Goal: Task Accomplishment & Management: Manage account settings

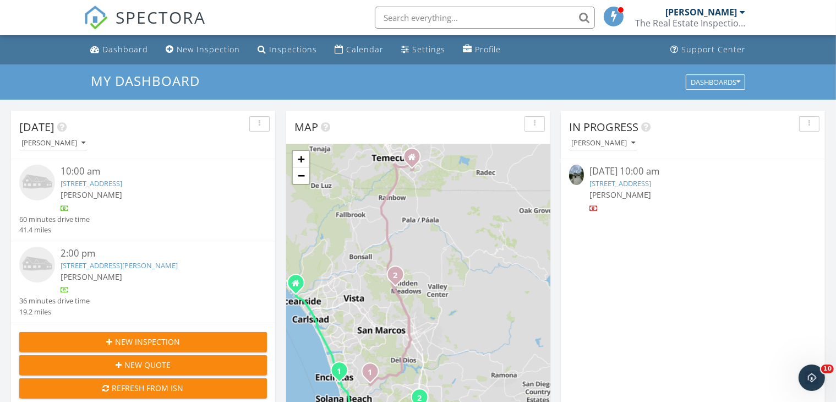
scroll to position [1021, 856]
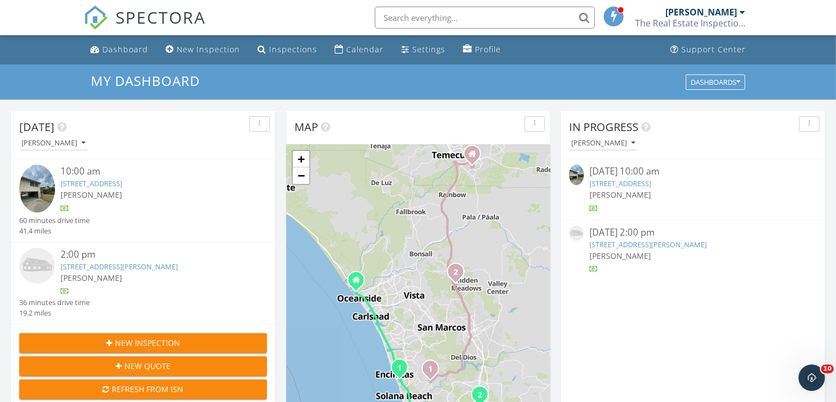
click at [275, 43] on link "Inspections" at bounding box center [287, 50] width 68 height 20
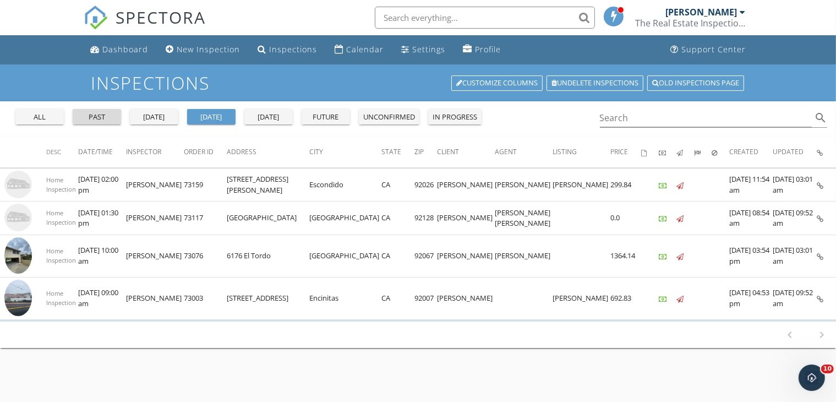
click at [112, 119] on div "past" at bounding box center [97, 117] width 40 height 11
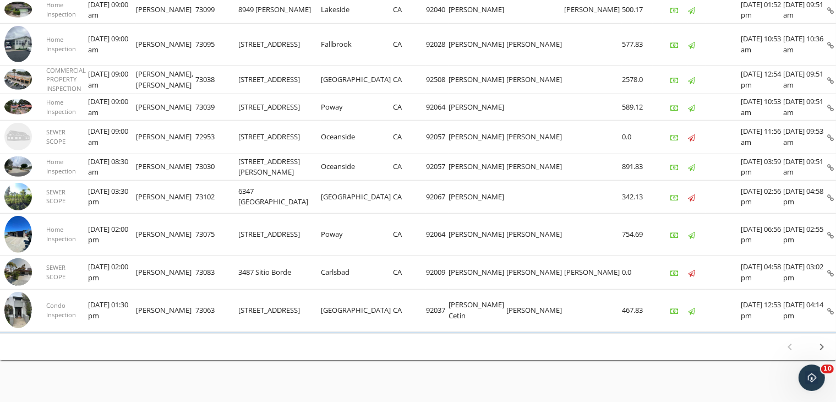
scroll to position [736, 0]
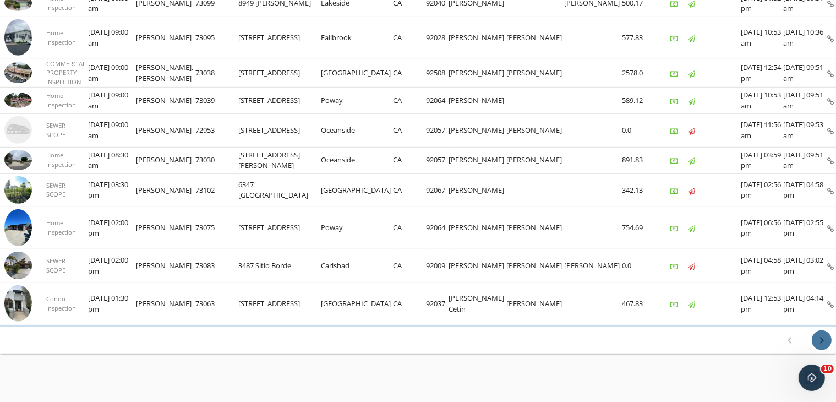
click at [822, 335] on icon "chevron_right" at bounding box center [821, 340] width 13 height 13
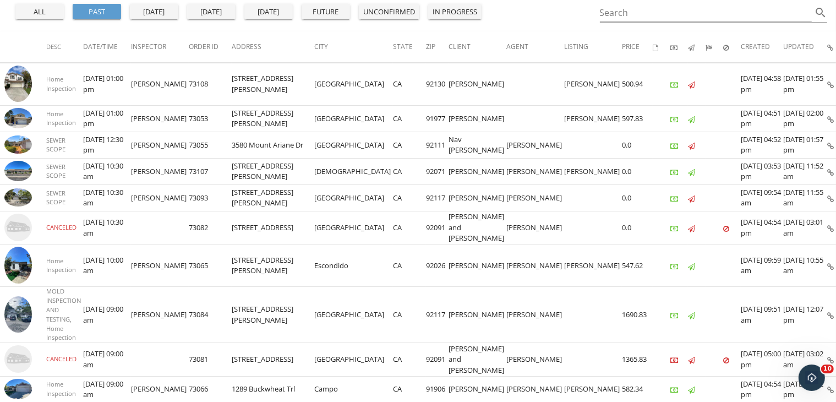
scroll to position [106, 0]
click at [17, 262] on img at bounding box center [18, 264] width 28 height 37
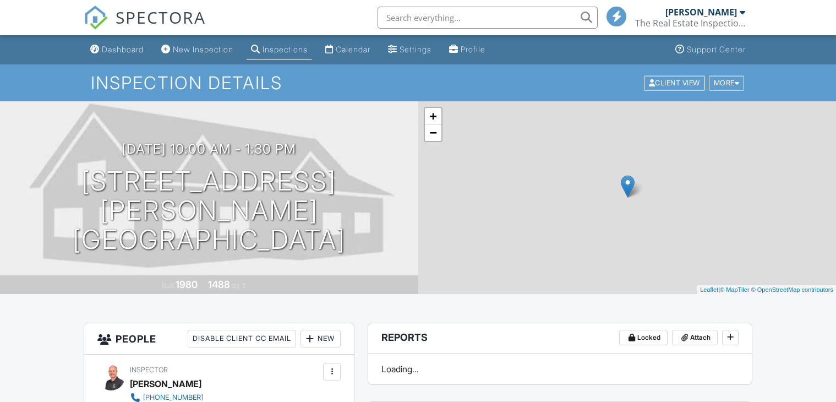
scroll to position [194, 0]
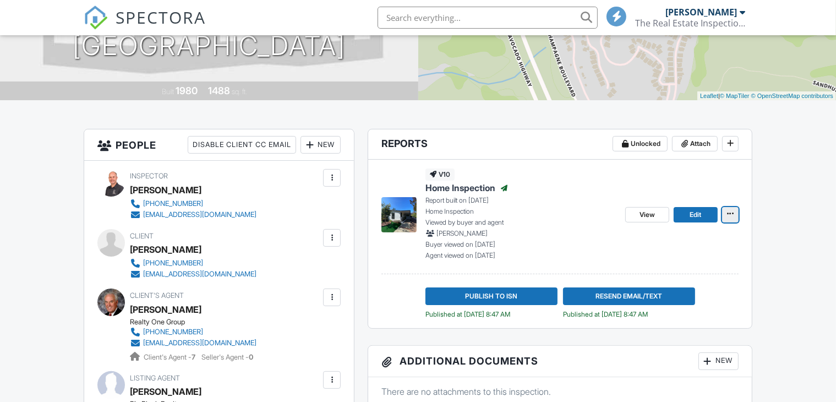
click at [731, 214] on icon at bounding box center [730, 214] width 7 height 8
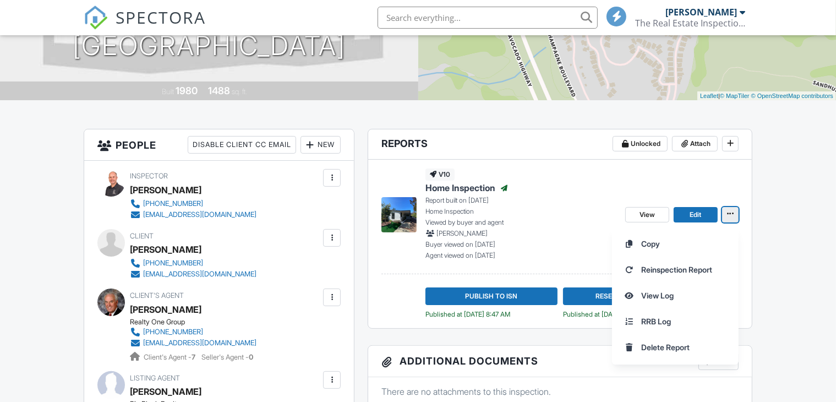
scroll to position [0, 0]
click at [739, 188] on div "View Edit Copy Reinspection Report View Log RRB Log Delete Report" at bounding box center [682, 213] width 113 height 91
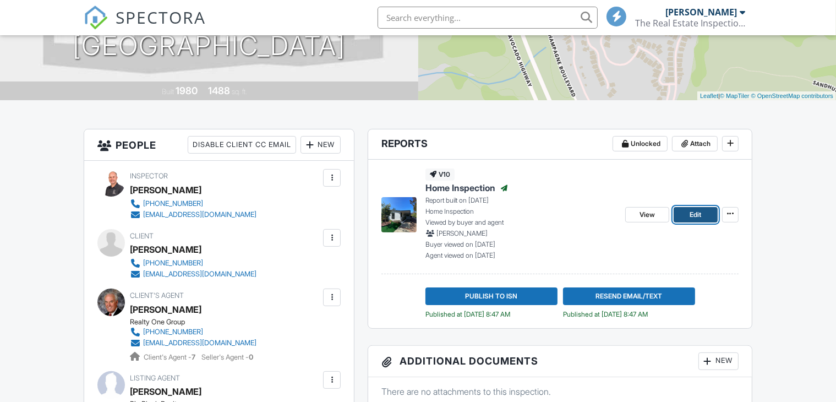
click at [699, 210] on span "Edit" at bounding box center [696, 214] width 12 height 11
click at [733, 215] on icon at bounding box center [730, 214] width 7 height 8
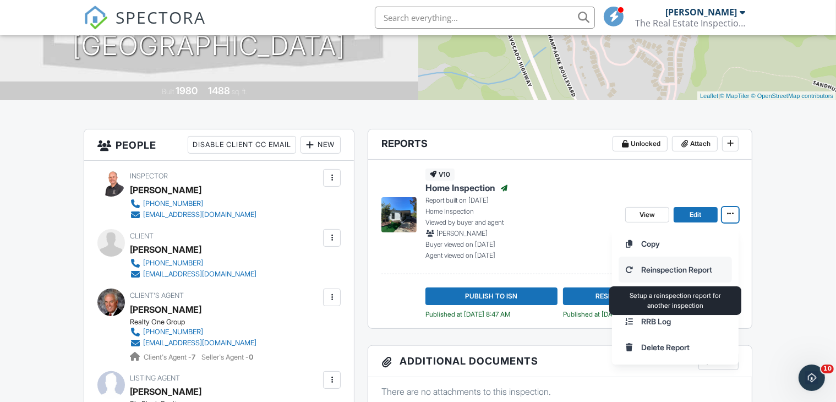
click at [681, 267] on input "Reinspection Report" at bounding box center [675, 269] width 112 height 25
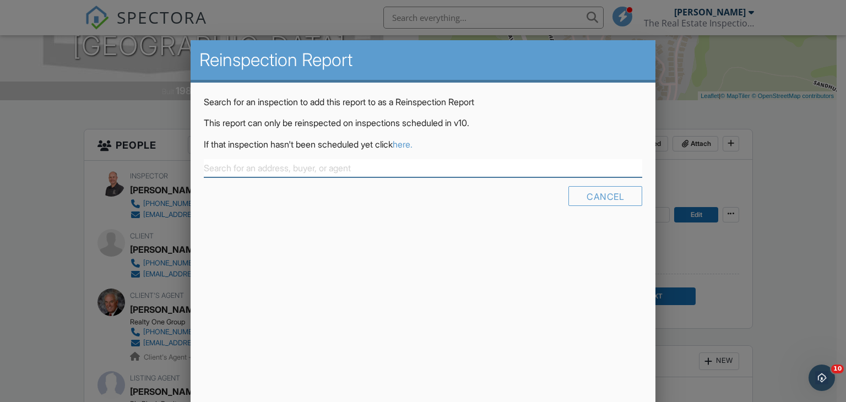
click at [478, 167] on input "text" at bounding box center [423, 168] width 439 height 18
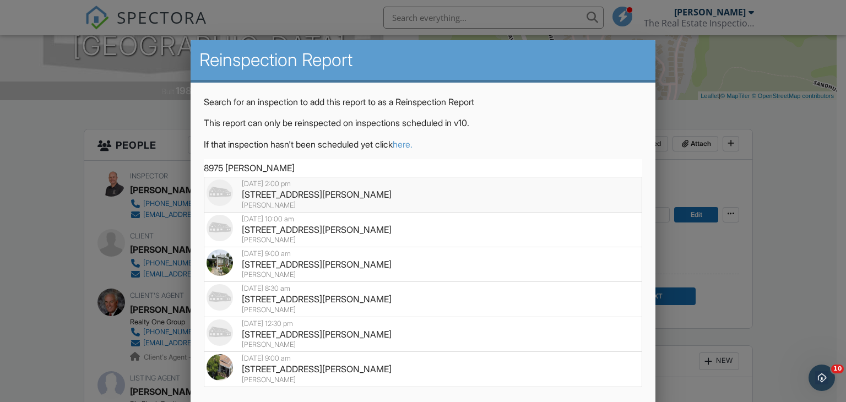
click at [280, 188] on div "8975 Lawrence Welk Dr Spc 211, Escondido, CA 92026" at bounding box center [422, 194] width 433 height 12
type input "8975 Lawrence Welk Dr Spc 211, Escondido, CA 92026"
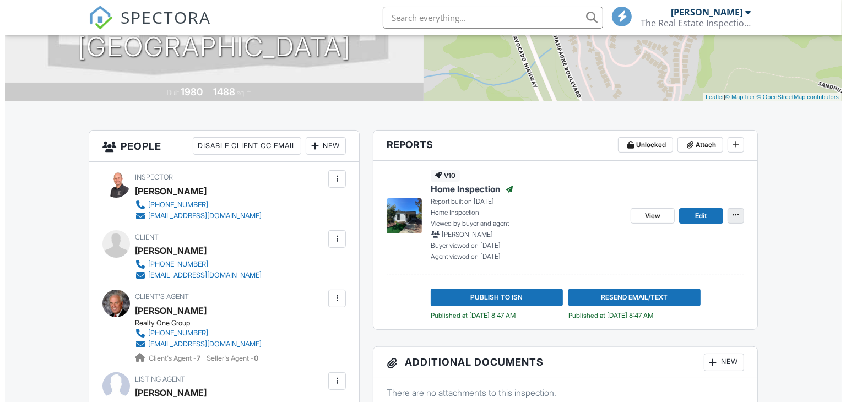
scroll to position [194, 0]
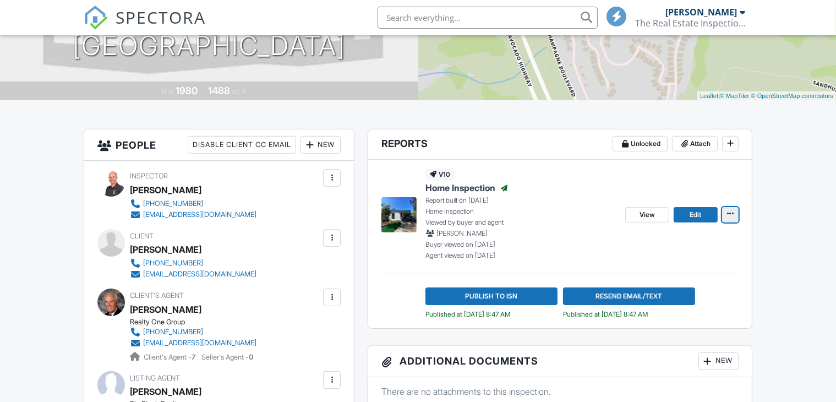
click at [728, 215] on icon at bounding box center [730, 214] width 7 height 8
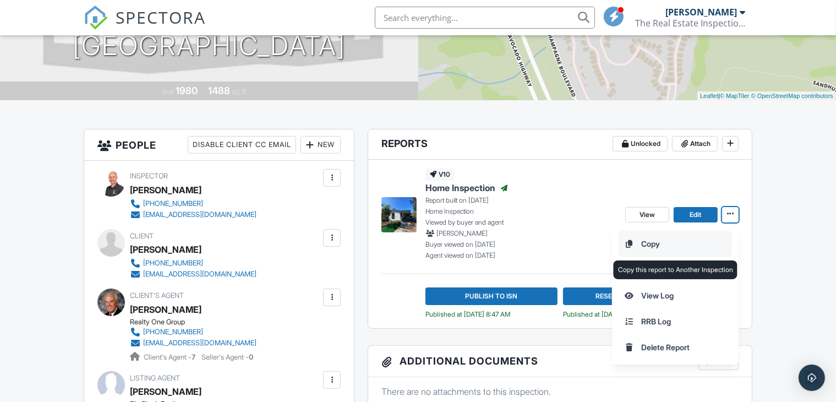
click at [661, 241] on input "Copy" at bounding box center [675, 243] width 112 height 25
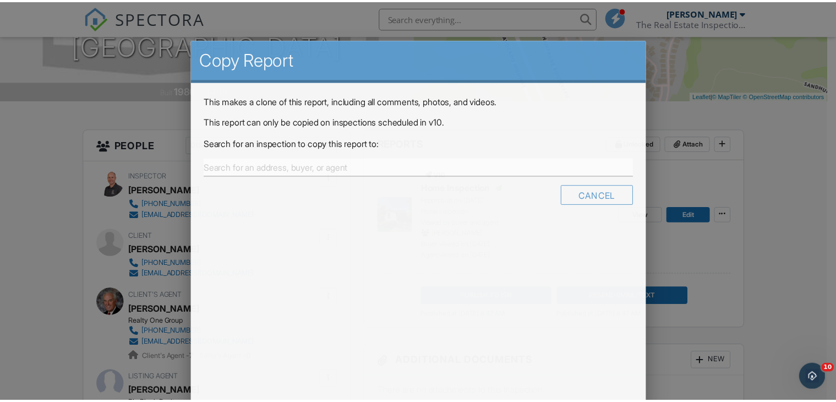
scroll to position [0, 0]
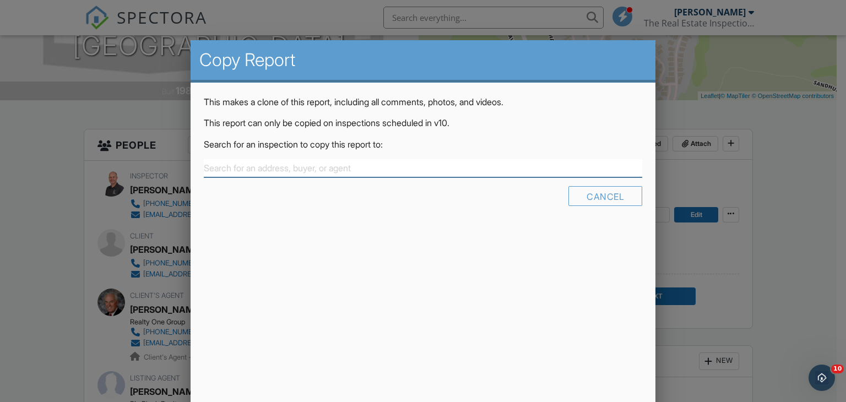
click at [386, 172] on input "text" at bounding box center [423, 168] width 439 height 18
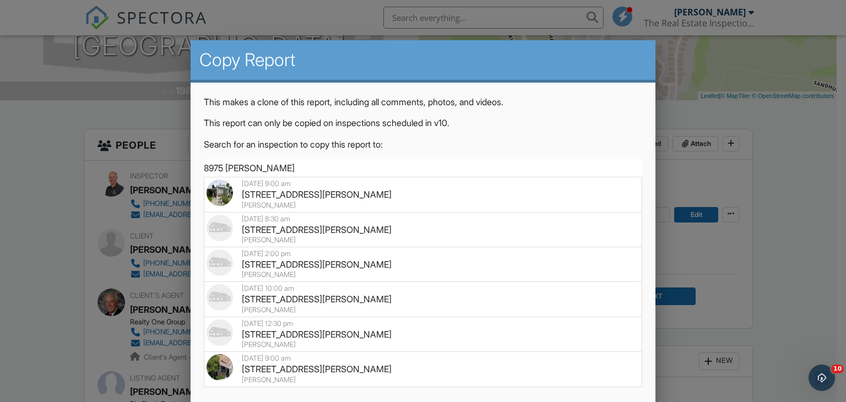
click at [220, 194] on img at bounding box center [219, 193] width 26 height 26
type input "8975 Lawrence Welk Dr 33, Escondido, CA 92026"
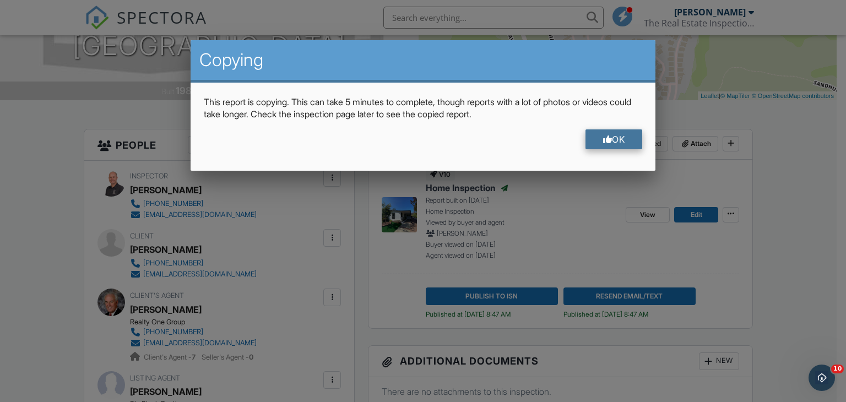
click at [608, 137] on div at bounding box center [607, 139] width 9 height 9
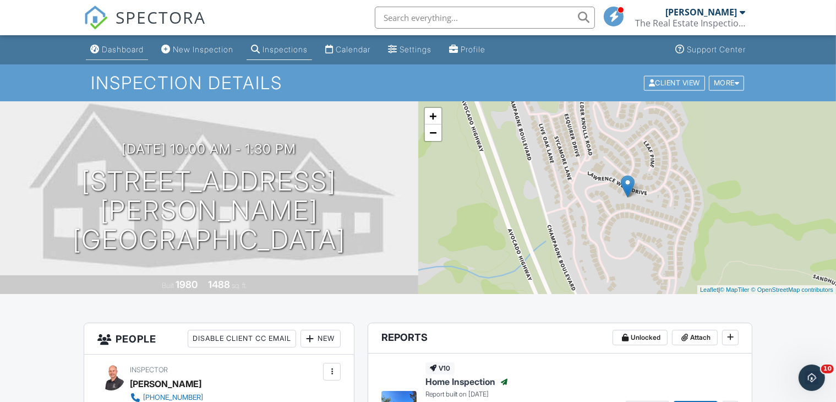
click at [133, 48] on div "Dashboard" at bounding box center [123, 49] width 42 height 9
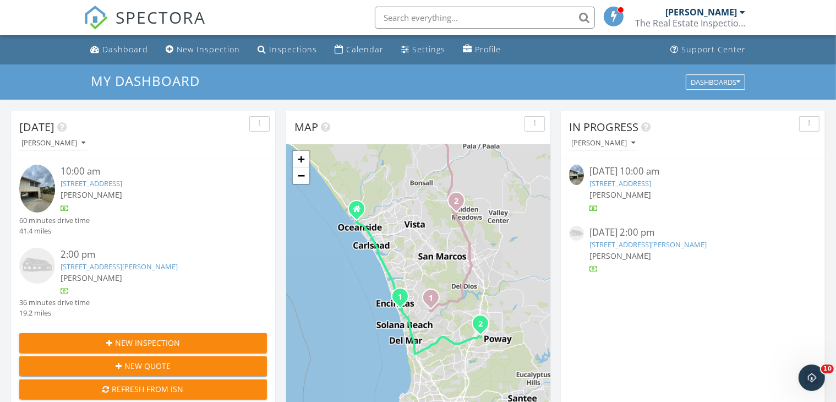
click at [632, 245] on link "[STREET_ADDRESS][PERSON_NAME]" at bounding box center [648, 245] width 117 height 10
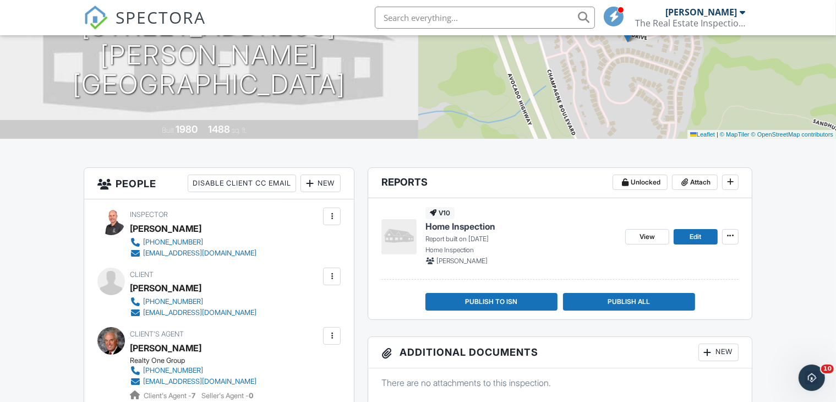
scroll to position [156, 0]
click at [485, 225] on span "Home Inspection" at bounding box center [461, 226] width 70 height 12
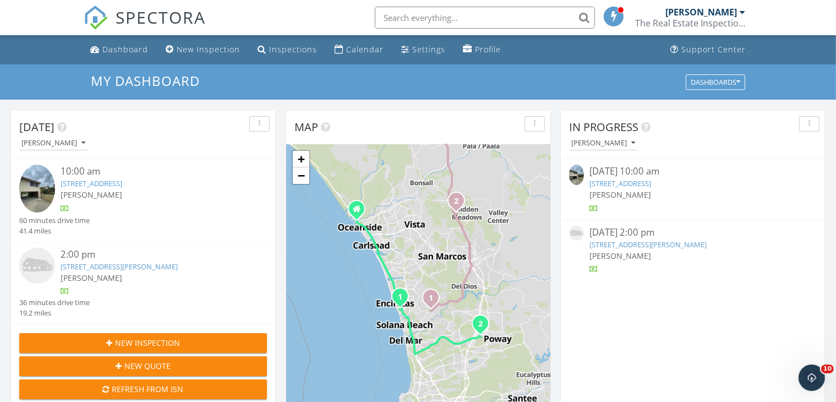
click at [621, 240] on div "8975 Lawrence Welk Dr Spc 211, Escondido, CA 92026" at bounding box center [693, 245] width 206 height 10
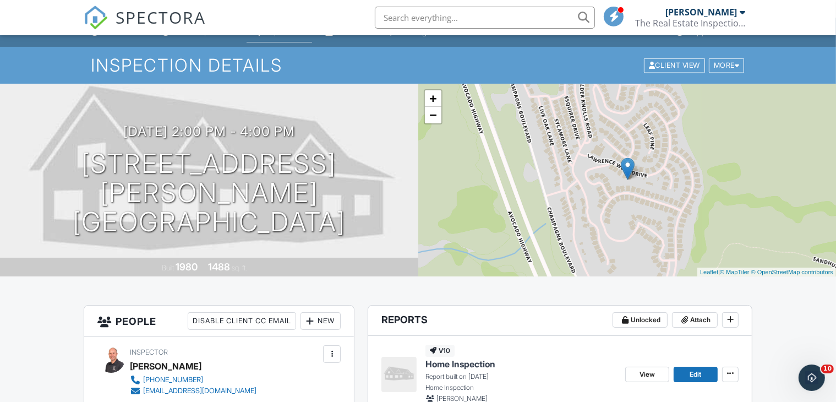
scroll to position [18, 0]
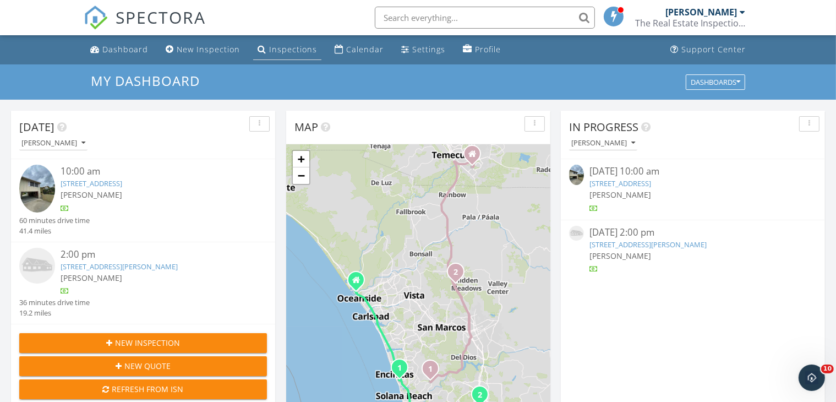
click at [269, 50] on div "Inspections" at bounding box center [293, 49] width 48 height 10
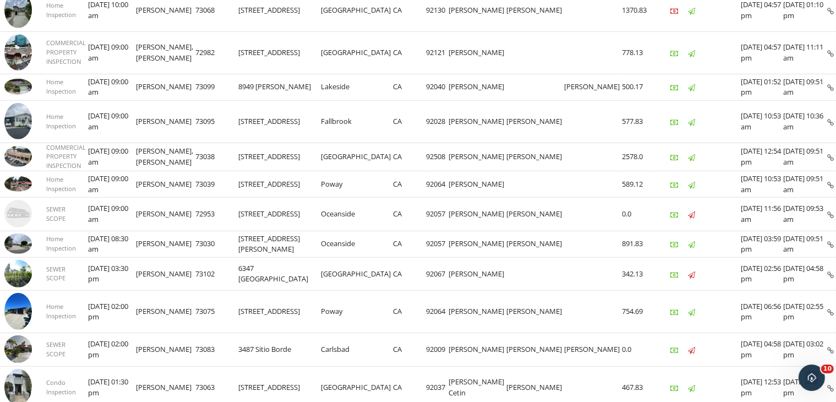
scroll to position [736, 0]
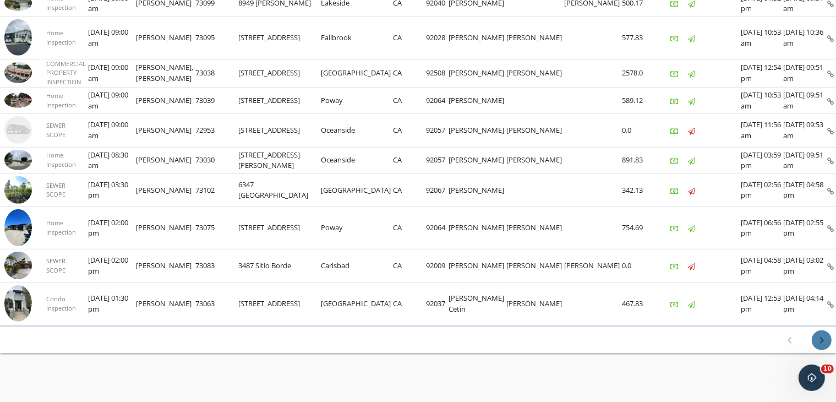
click at [824, 335] on icon "chevron_right" at bounding box center [821, 340] width 13 height 13
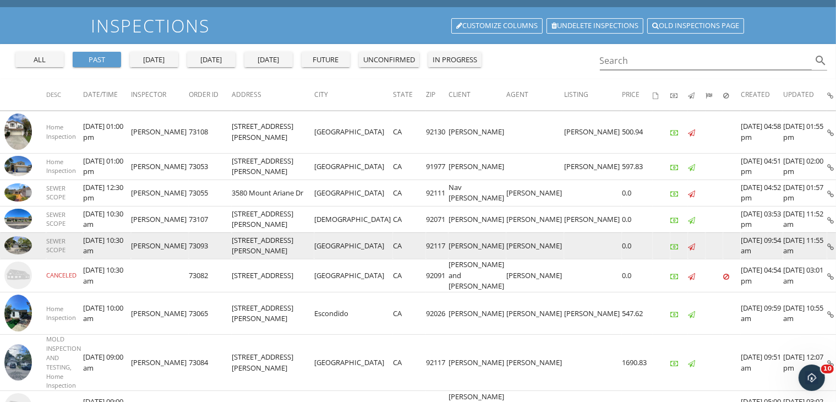
scroll to position [62, 0]
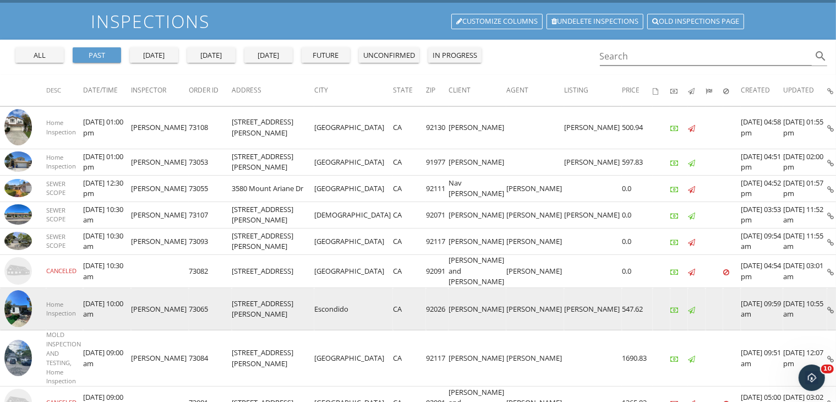
click at [21, 309] on img at bounding box center [18, 308] width 28 height 37
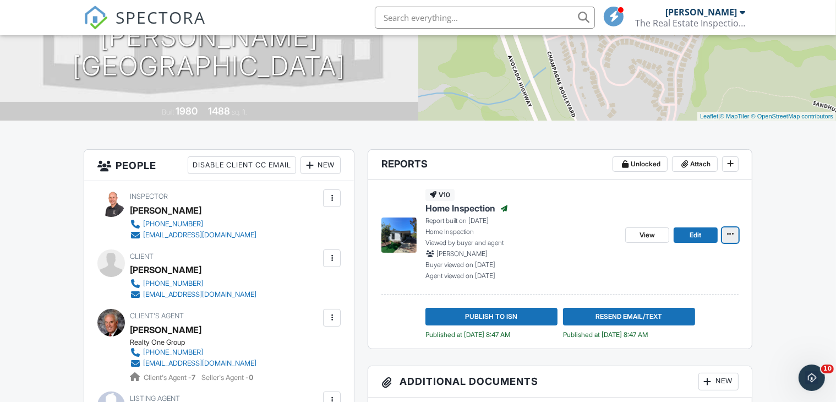
click at [728, 234] on icon at bounding box center [730, 234] width 7 height 8
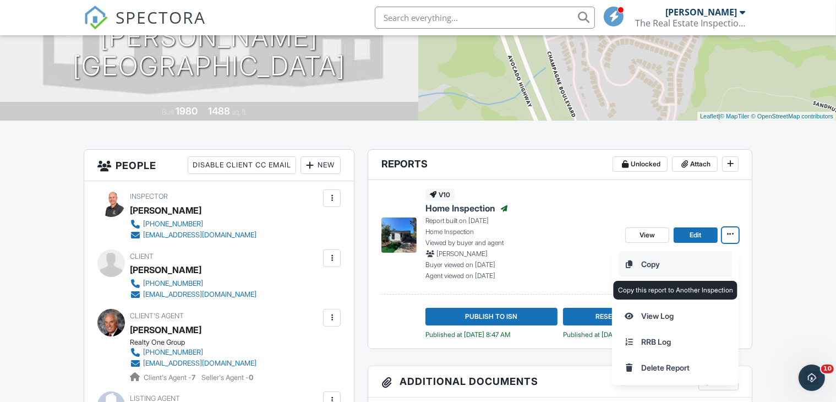
click at [681, 260] on input "Copy" at bounding box center [675, 264] width 112 height 25
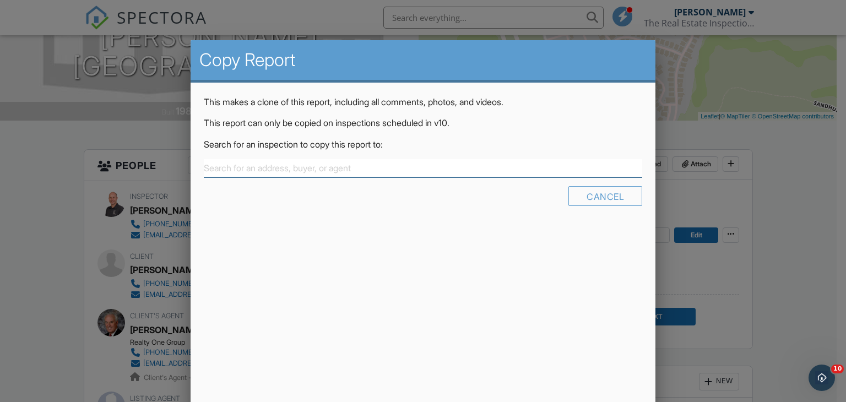
click at [450, 166] on input "text" at bounding box center [423, 168] width 439 height 18
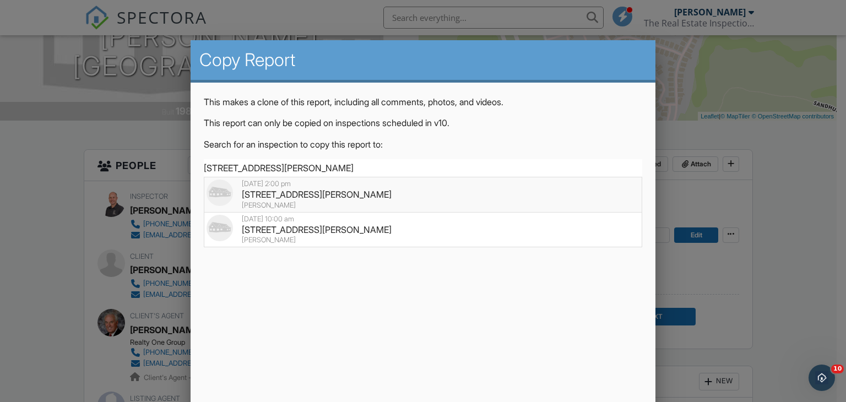
click at [221, 188] on img at bounding box center [219, 193] width 26 height 26
type input "8975 Lawrence Welk Dr Spc 211, Escondido, CA 92026"
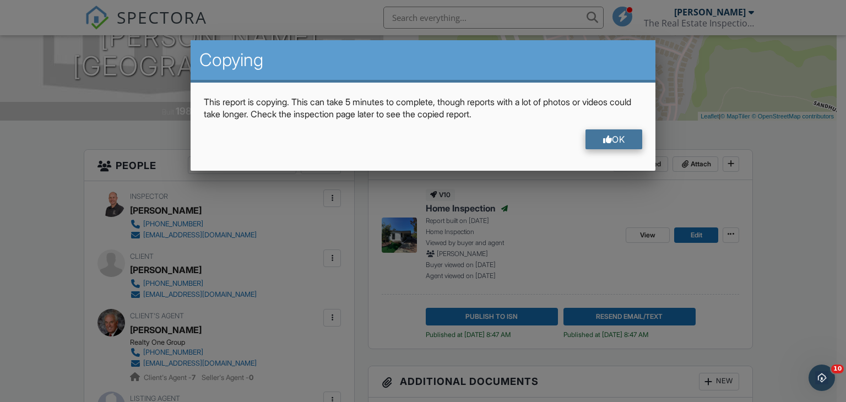
click at [605, 135] on div at bounding box center [607, 139] width 9 height 9
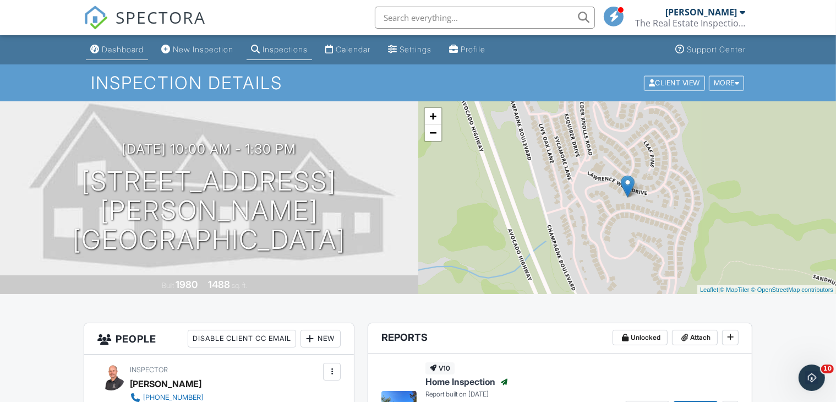
click at [141, 53] on div "Dashboard" at bounding box center [123, 49] width 42 height 9
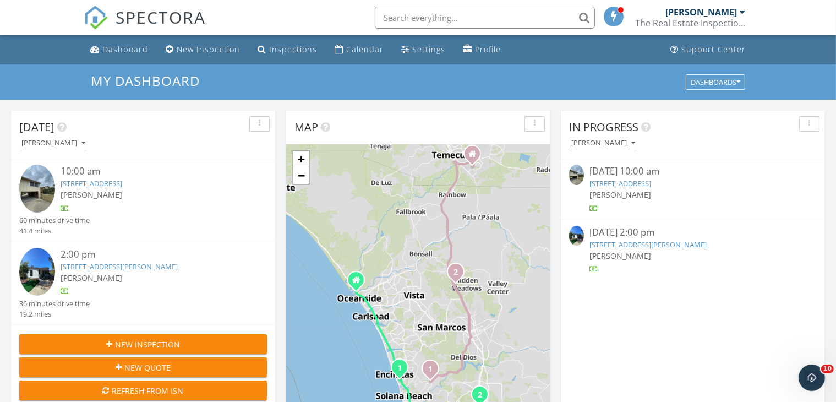
click at [649, 242] on link "[STREET_ADDRESS][PERSON_NAME]" at bounding box center [648, 245] width 117 height 10
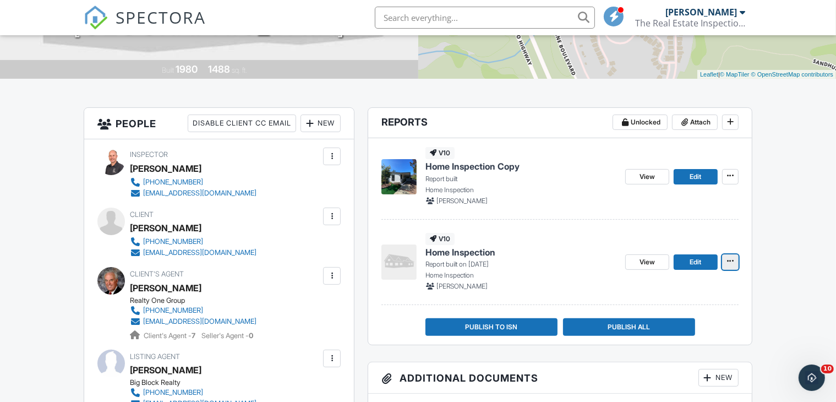
click at [731, 261] on icon at bounding box center [730, 261] width 7 height 8
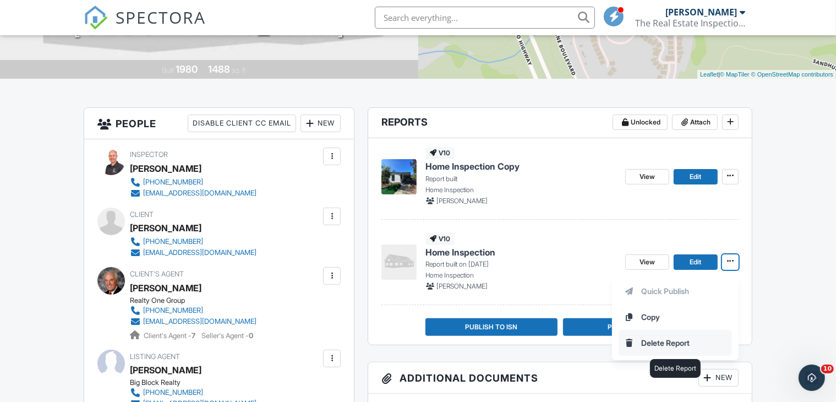
click at [674, 343] on input "Delete Report" at bounding box center [675, 342] width 112 height 25
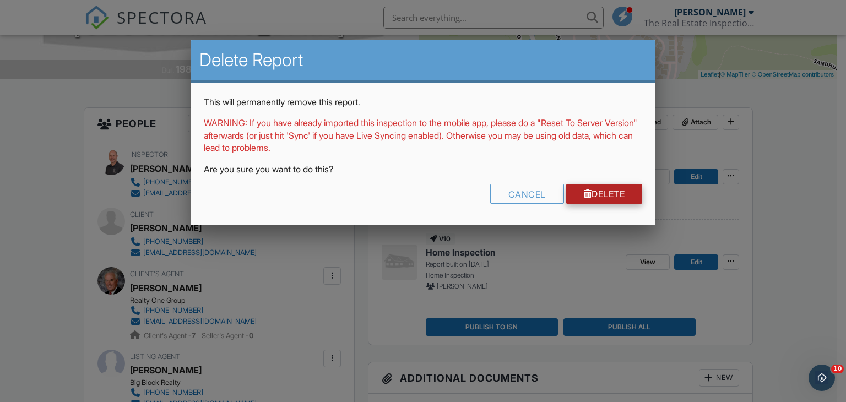
click at [605, 195] on link "Delete" at bounding box center [604, 194] width 77 height 20
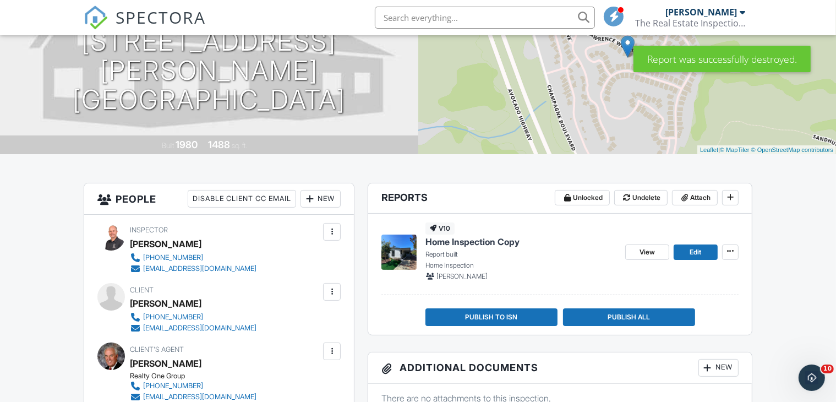
scroll to position [140, 0]
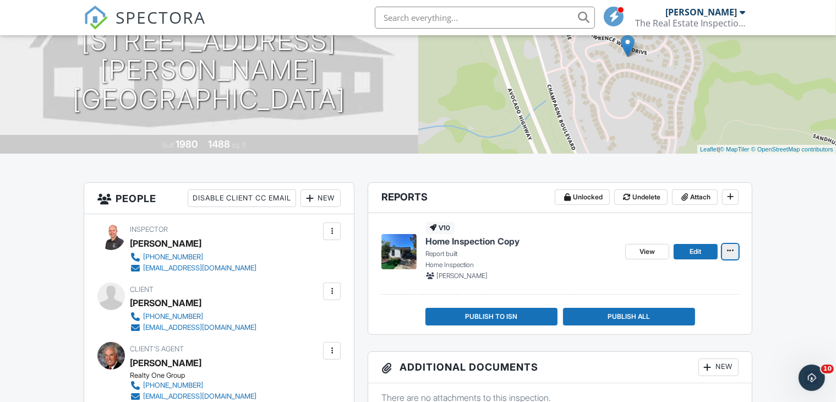
click at [730, 249] on icon at bounding box center [730, 251] width 7 height 8
drag, startPoint x: 482, startPoint y: 239, endPoint x: 545, endPoint y: 216, distance: 66.4
click at [545, 216] on div "v10 Home Inspection Copy Report built Home Inspection Jess Ogden View Edit" at bounding box center [560, 253] width 357 height 81
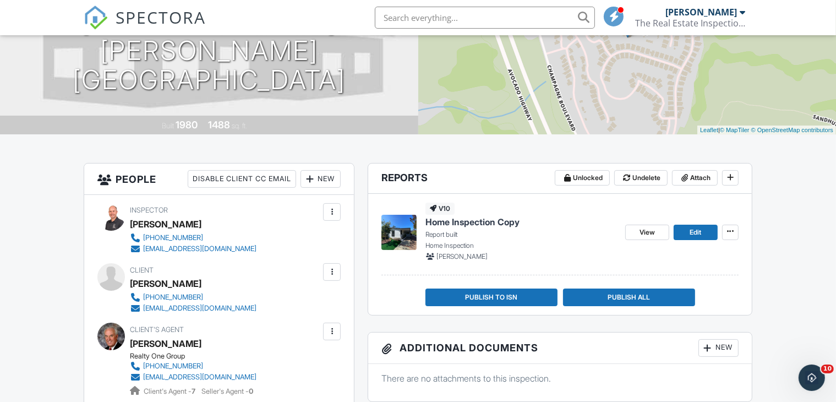
scroll to position [172, 0]
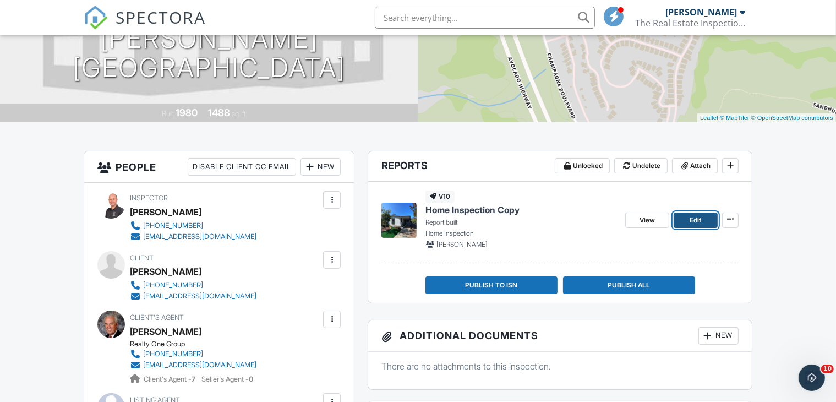
click at [686, 221] on link "Edit" at bounding box center [696, 220] width 44 height 15
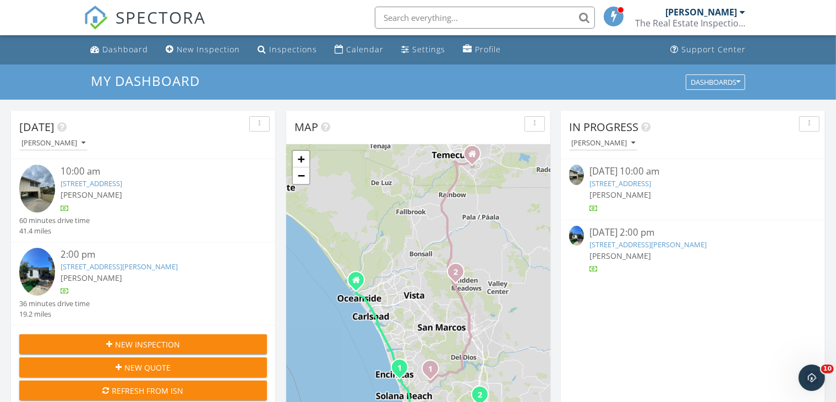
click at [650, 240] on link "[STREET_ADDRESS][PERSON_NAME]" at bounding box center [648, 245] width 117 height 10
